Goal: Submit feedback/report problem

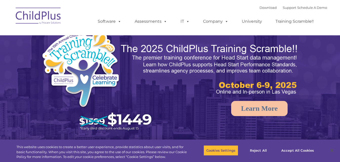
select select "MEDIUM"
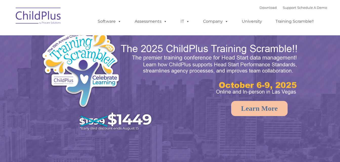
select select "MEDIUM"
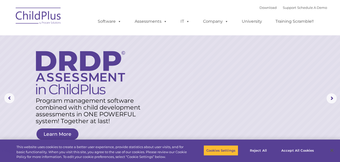
click at [307, 50] on rs-layer at bounding box center [170, 98] width 340 height 197
